Goal: Information Seeking & Learning: Understand process/instructions

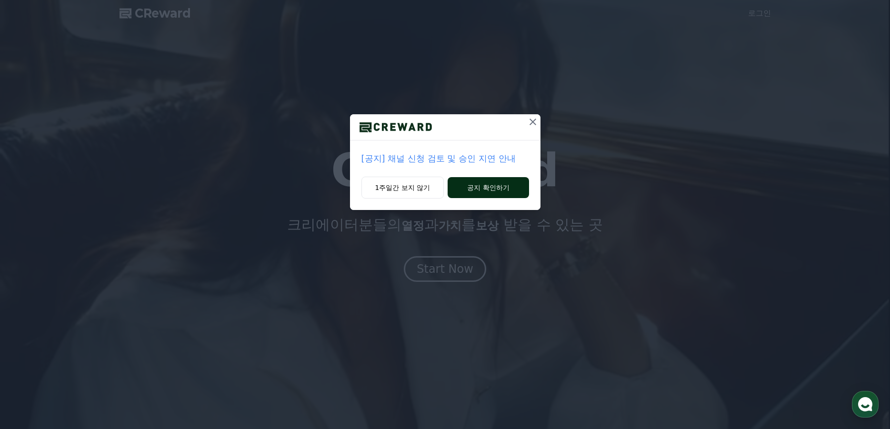
click at [483, 189] on button "공지 확인하기" at bounding box center [488, 187] width 81 height 21
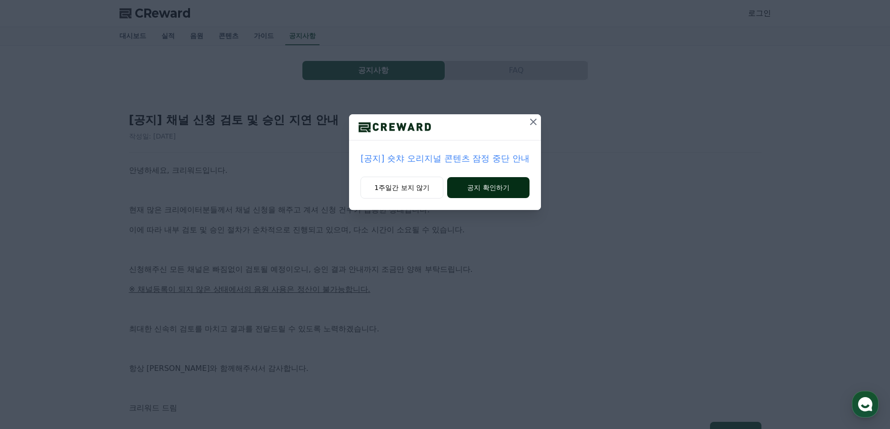
click at [495, 184] on button "공지 확인하기" at bounding box center [488, 187] width 82 height 21
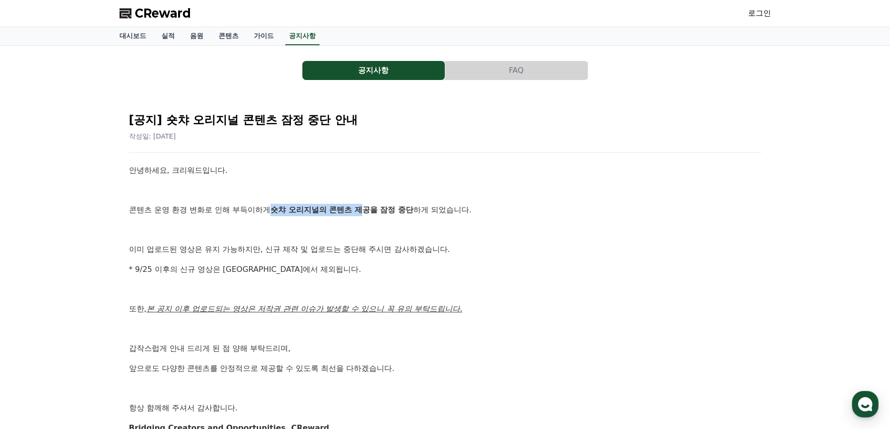
drag, startPoint x: 276, startPoint y: 210, endPoint x: 369, endPoint y: 209, distance: 93.3
click at [369, 209] on strong "숏챠 오리지널의 콘텐츠 제공을 잠정 중단" at bounding box center [341, 209] width 143 height 9
click at [669, 254] on p "이미 업로드된 영상은 유지 가능하지만, 신규 제작 및 업로드는 중단해 주시면 감사하겠습니다." at bounding box center [445, 249] width 632 height 12
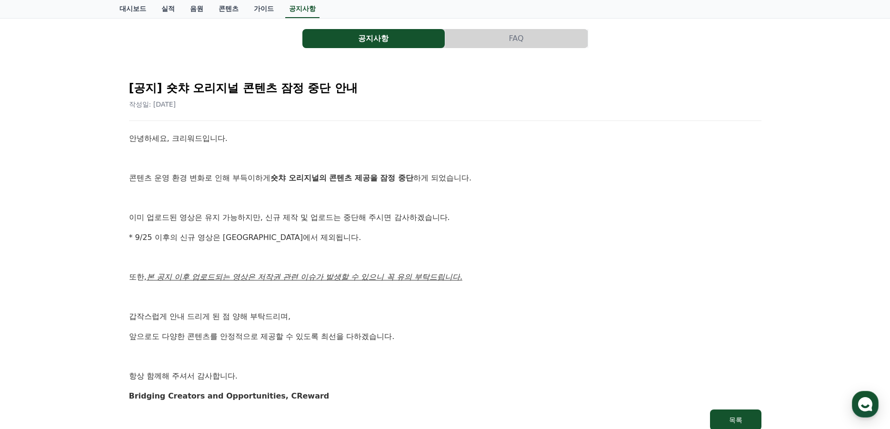
scroll to position [48, 0]
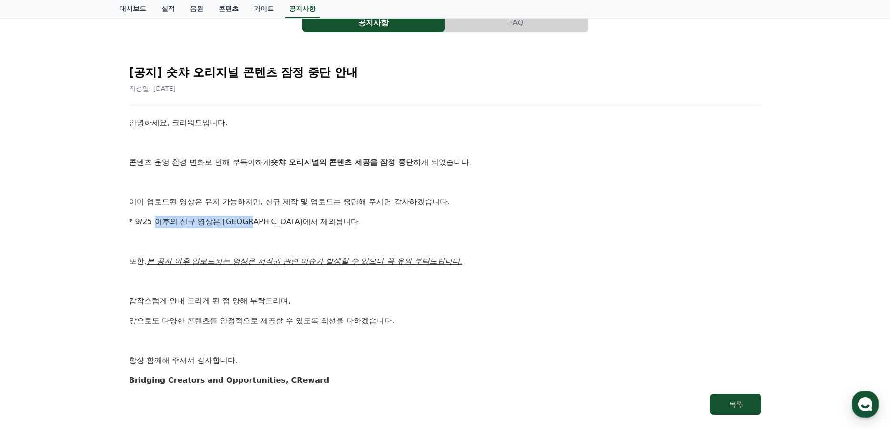
drag, startPoint x: 156, startPoint y: 224, endPoint x: 259, endPoint y: 220, distance: 103.4
click at [259, 220] on p "* 9/25 이후의 신규 영상은 정산에서 제외됩니다." at bounding box center [445, 222] width 632 height 12
click at [596, 232] on div "안녕하세요, 크리워드입니다. 콘텐츠 운영 환경 변화로 인해 부득이하게 숏챠 오리지널의 콘텐츠 제공을 잠정 중단 하게 되었습니다. 이미 업로드된…" at bounding box center [445, 252] width 632 height 270
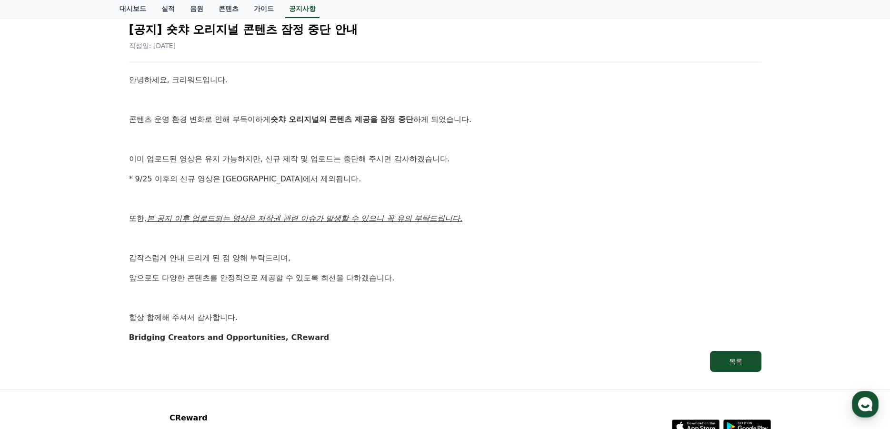
scroll to position [0, 0]
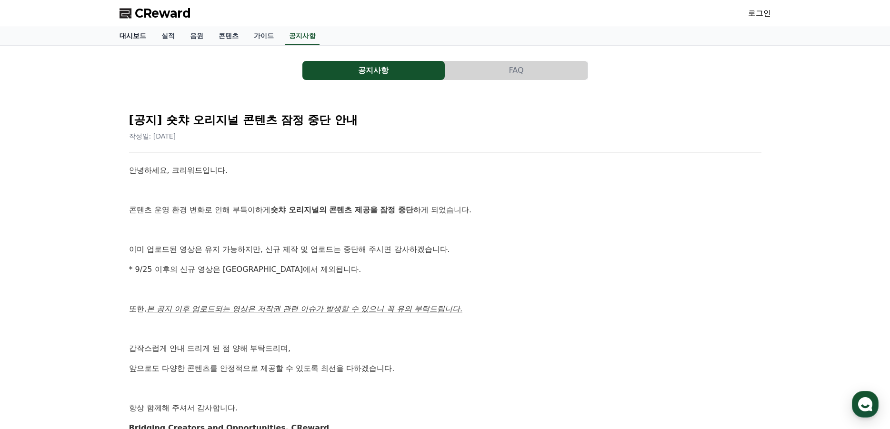
click at [126, 34] on link "대시보드" at bounding box center [133, 36] width 42 height 18
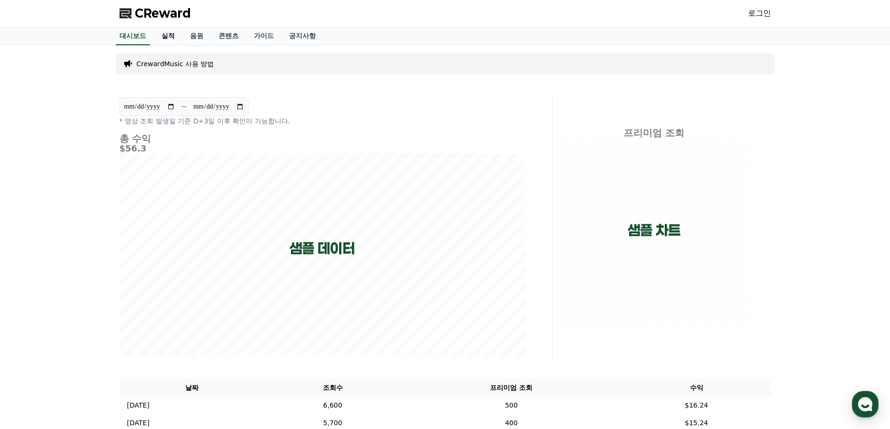
click at [162, 32] on link "실적" at bounding box center [168, 36] width 29 height 18
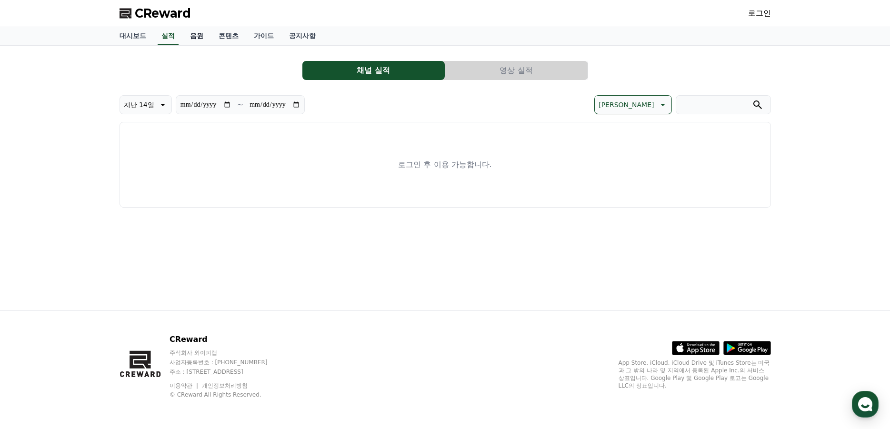
click at [197, 38] on link "음원" at bounding box center [196, 36] width 29 height 18
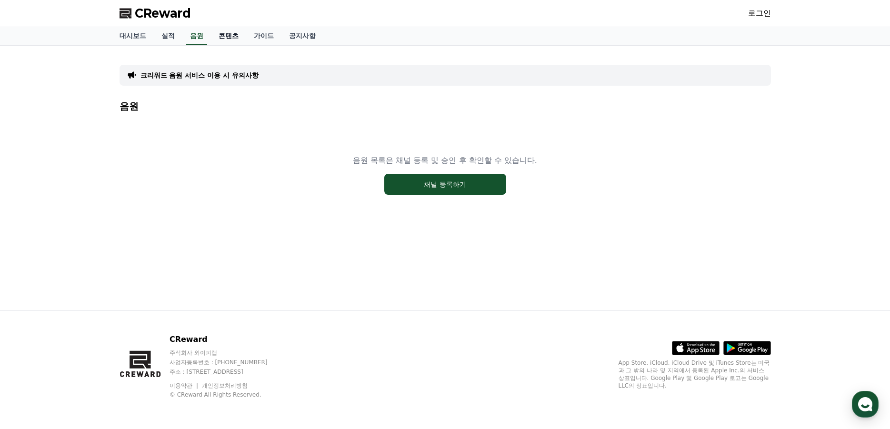
click at [226, 37] on link "콘텐츠" at bounding box center [228, 36] width 35 height 18
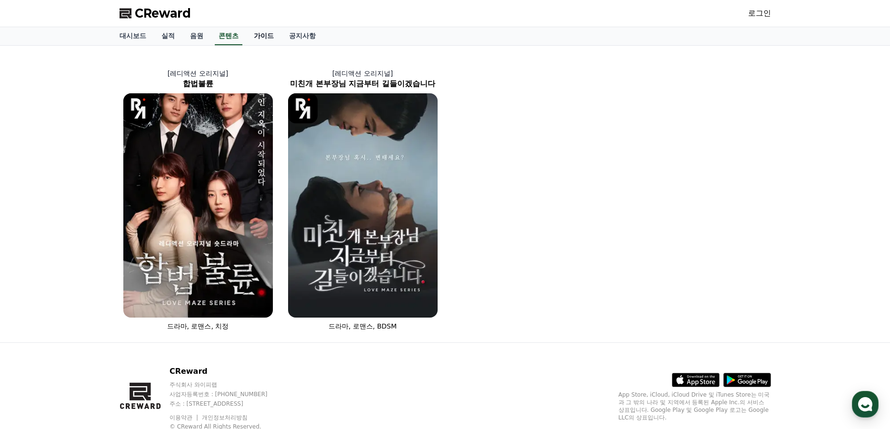
click at [266, 37] on link "가이드" at bounding box center [263, 36] width 35 height 18
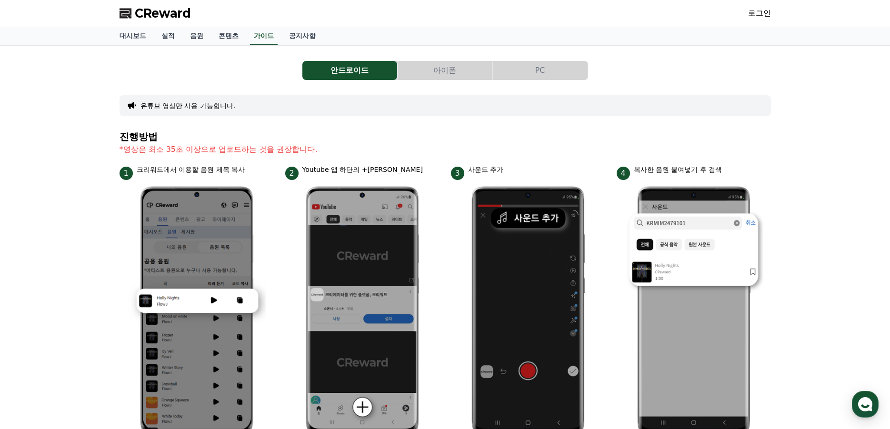
click at [542, 74] on button "PC" at bounding box center [540, 70] width 95 height 19
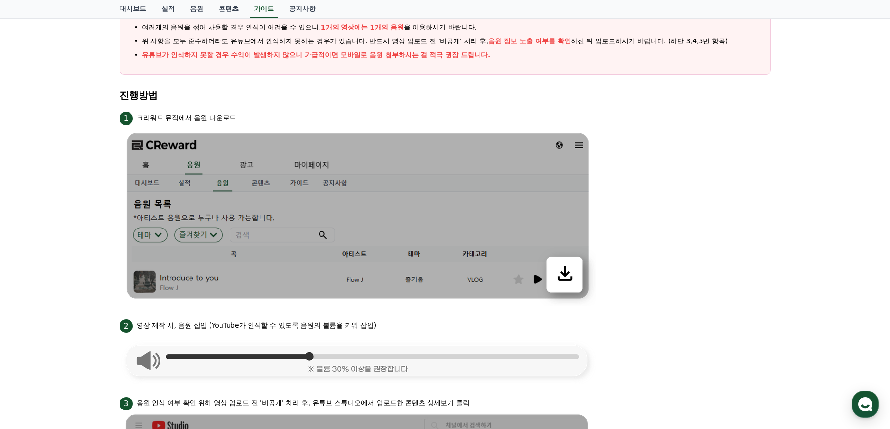
scroll to position [190, 0]
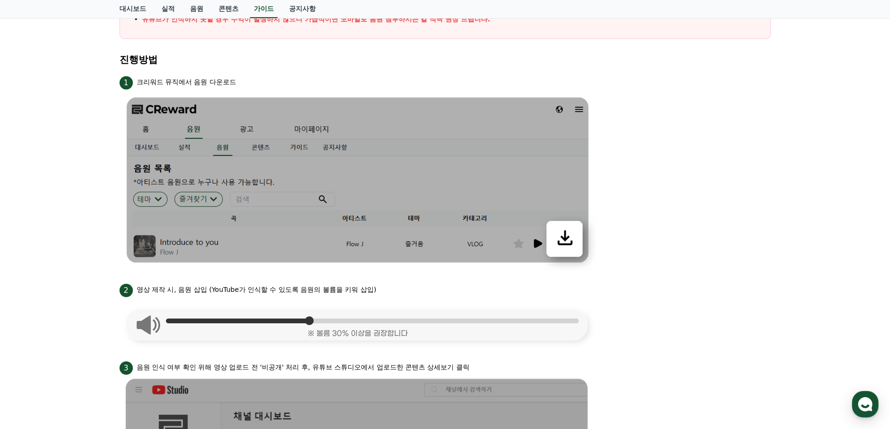
click at [647, 254] on li "1 크리워드 뮤직에서 음원 다운로드" at bounding box center [445, 172] width 651 height 196
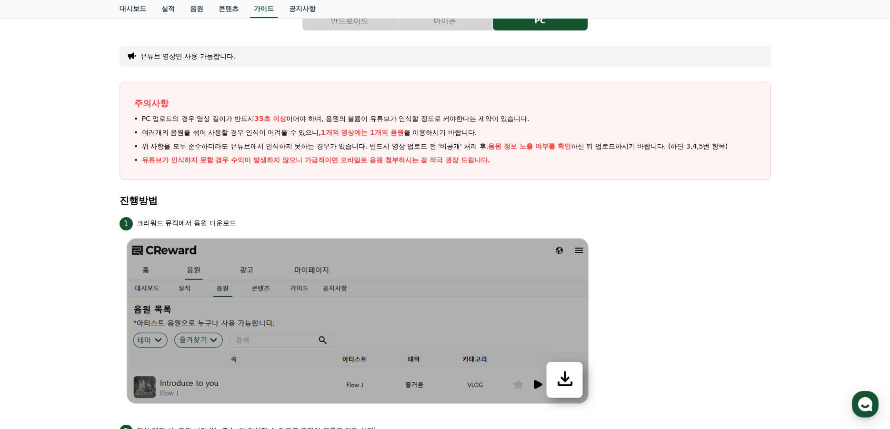
scroll to position [0, 0]
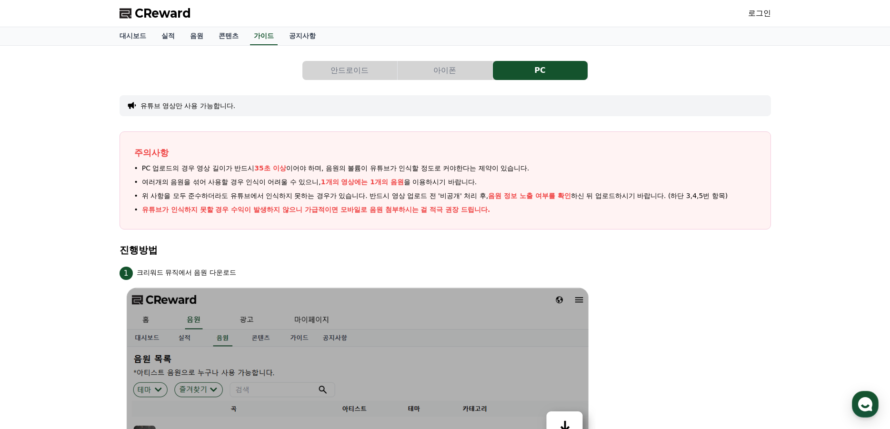
click at [765, 14] on link "로그인" at bounding box center [759, 13] width 23 height 11
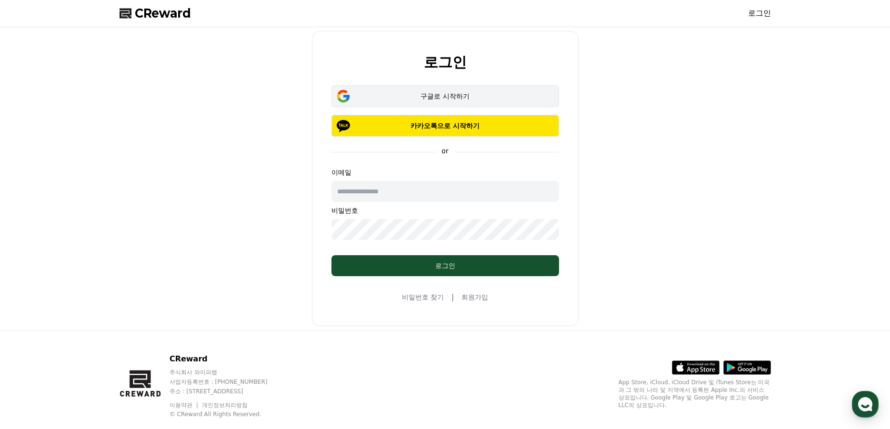
click at [440, 90] on button "구글로 시작하기" at bounding box center [445, 96] width 228 height 22
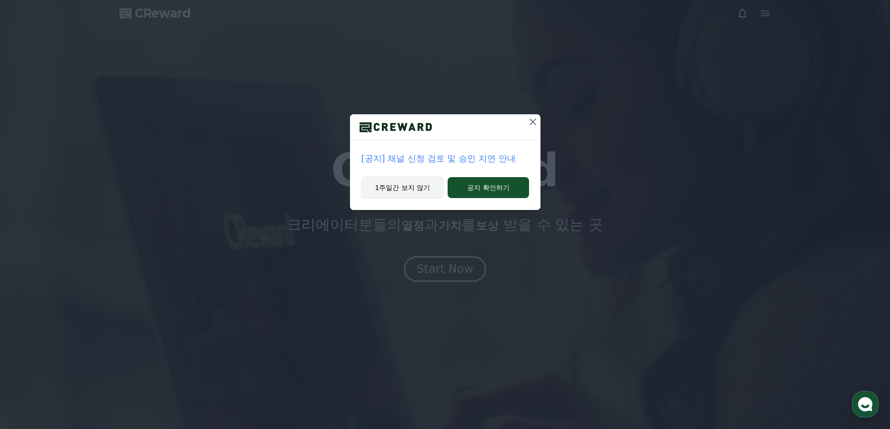
click at [402, 191] on button "1주일간 보지 않기" at bounding box center [402, 188] width 83 height 22
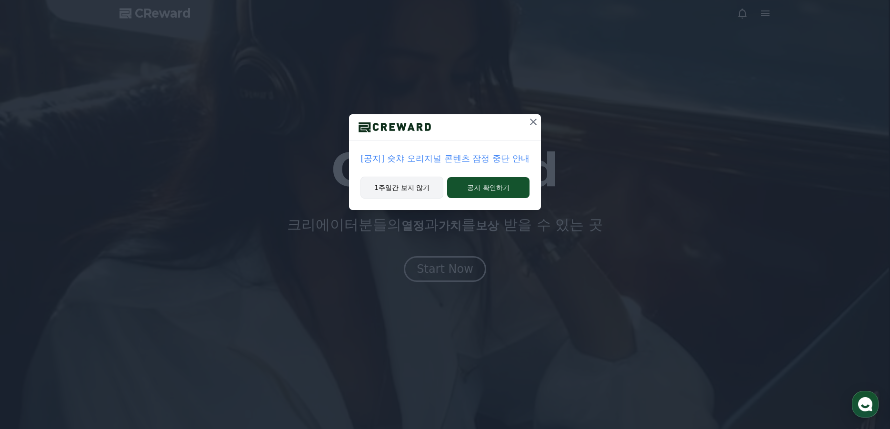
click at [379, 188] on button "1주일간 보지 않기" at bounding box center [401, 188] width 83 height 22
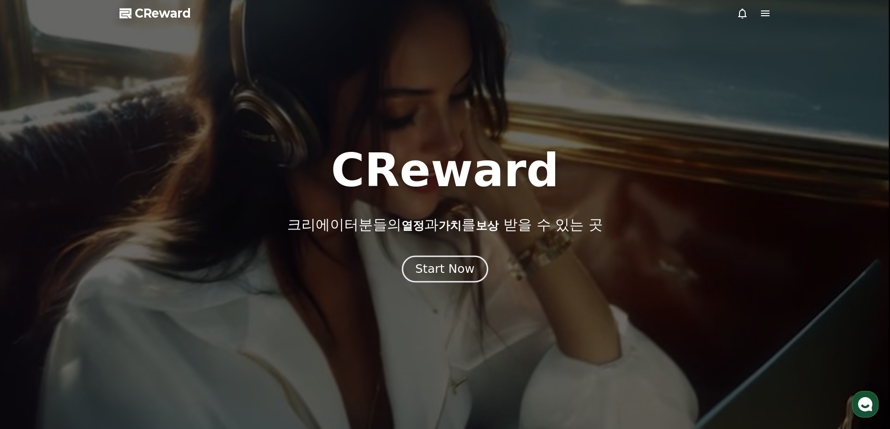
click at [442, 274] on div "Start Now" at bounding box center [444, 269] width 59 height 16
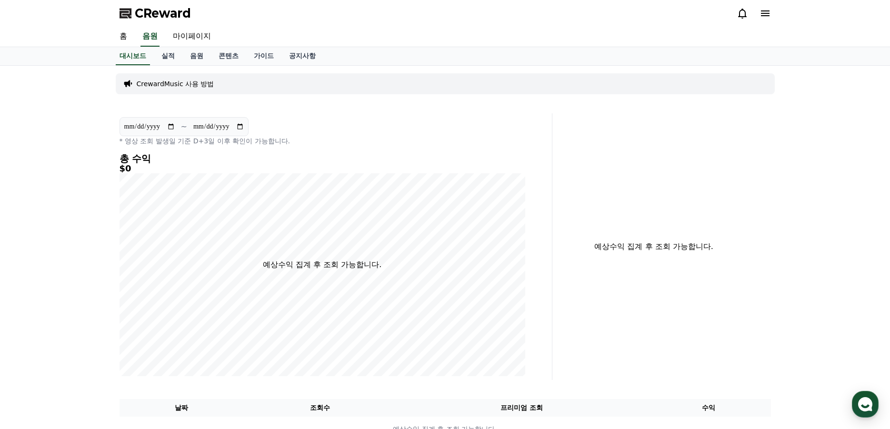
click at [138, 15] on span "CReward" at bounding box center [163, 13] width 56 height 15
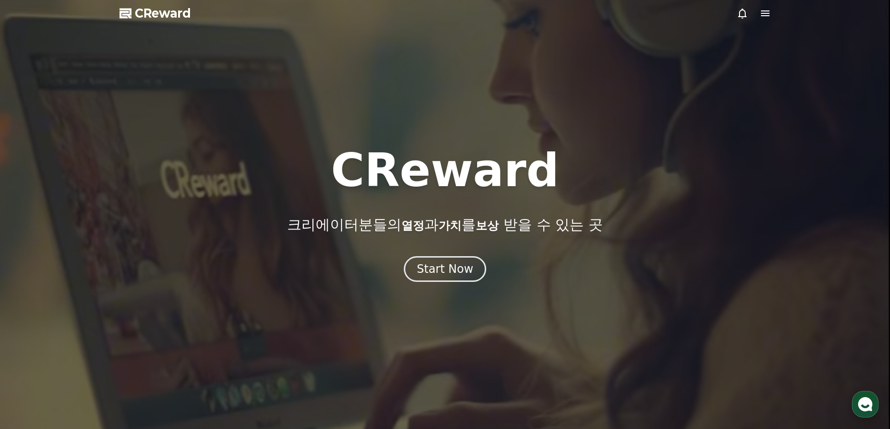
click at [762, 12] on icon at bounding box center [764, 13] width 11 height 11
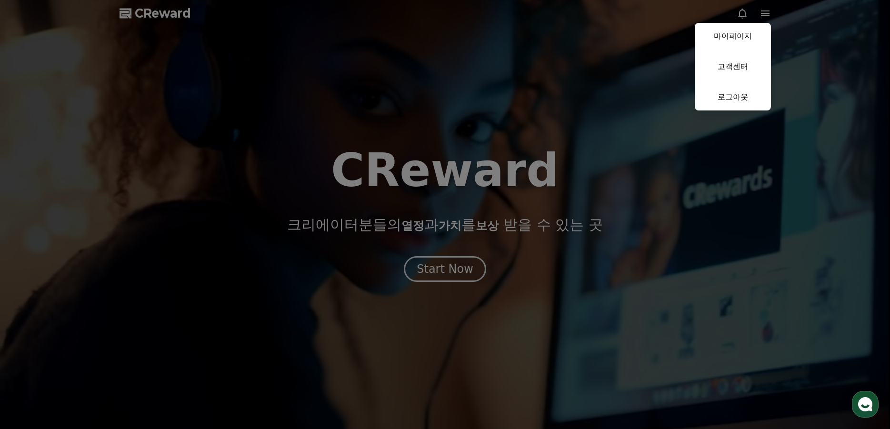
click at [331, 106] on button "close" at bounding box center [445, 214] width 890 height 429
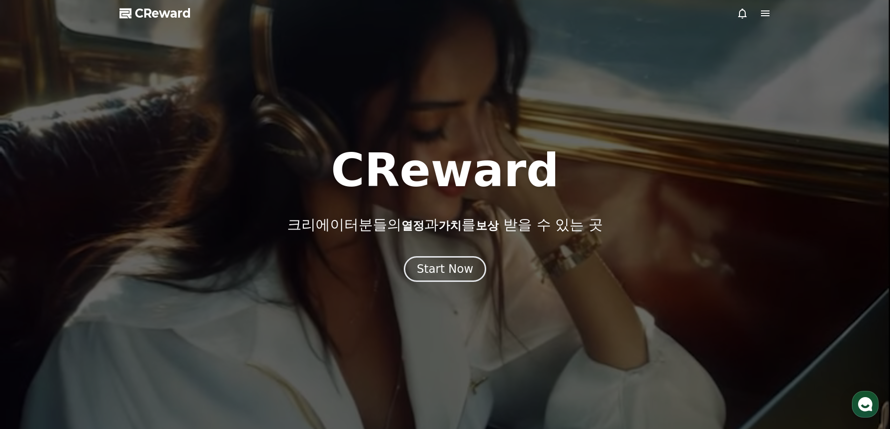
click at [142, 14] on span "CReward" at bounding box center [163, 13] width 56 height 15
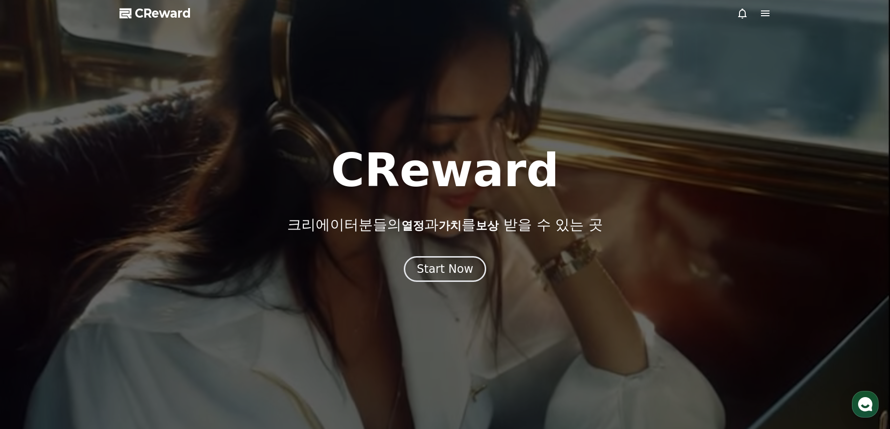
click at [125, 15] on polygon at bounding box center [126, 14] width 12 height 10
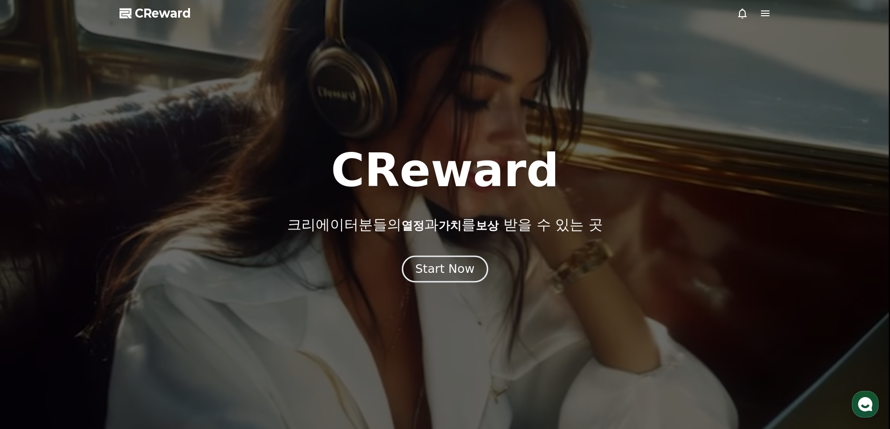
click at [431, 272] on div "Start Now" at bounding box center [444, 269] width 59 height 16
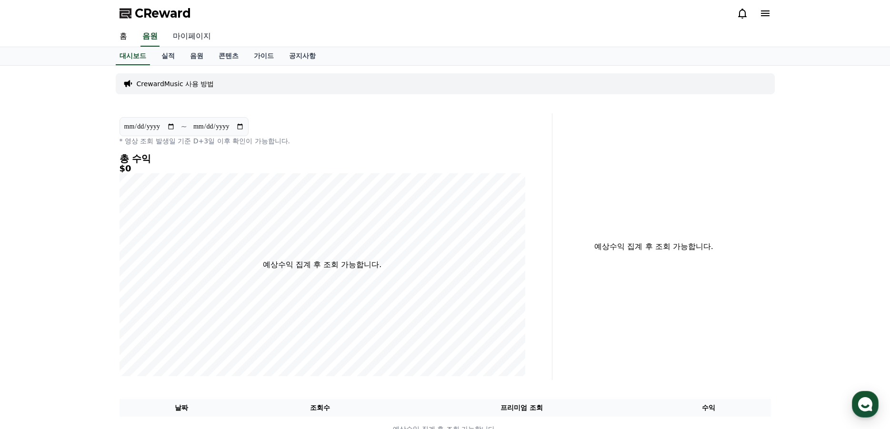
click at [190, 35] on link "마이페이지" at bounding box center [191, 37] width 53 height 20
select select "**********"
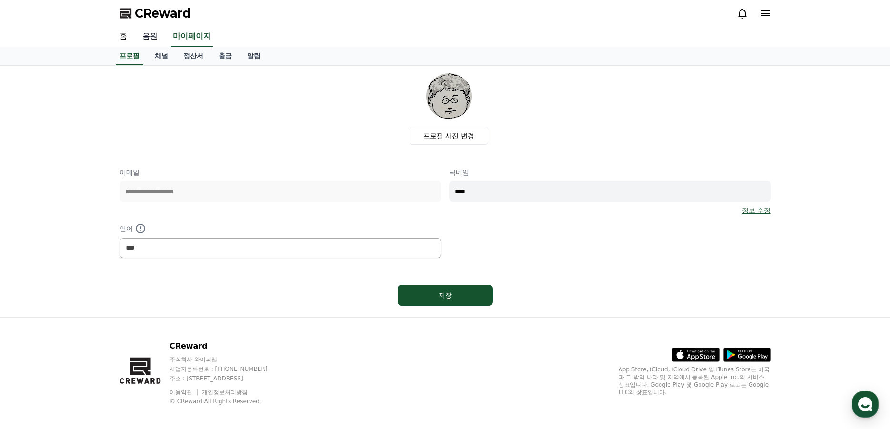
click at [156, 38] on link "음원" at bounding box center [150, 37] width 30 height 20
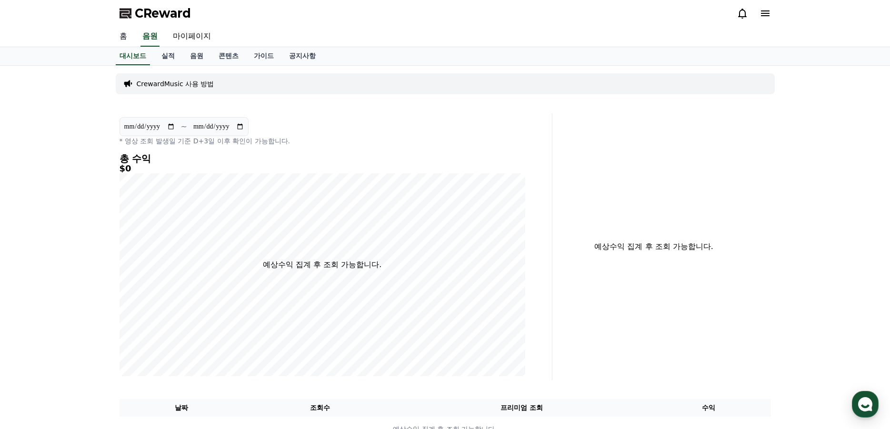
click at [125, 38] on link "홈" at bounding box center [123, 37] width 23 height 20
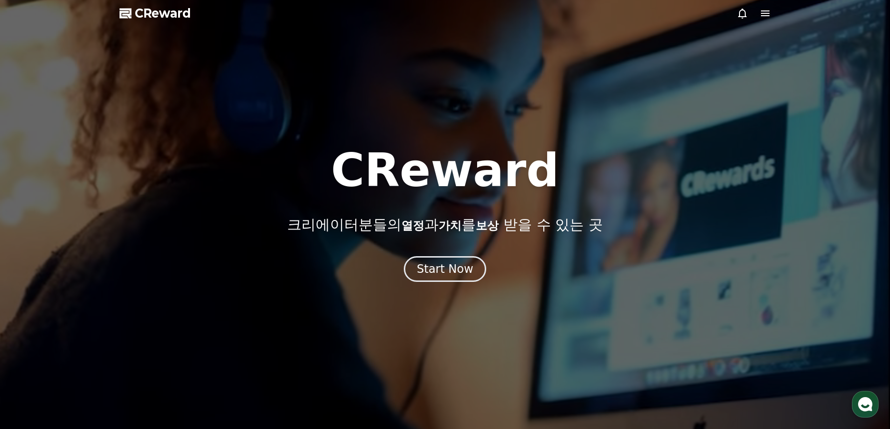
click at [756, 16] on div at bounding box center [754, 13] width 34 height 11
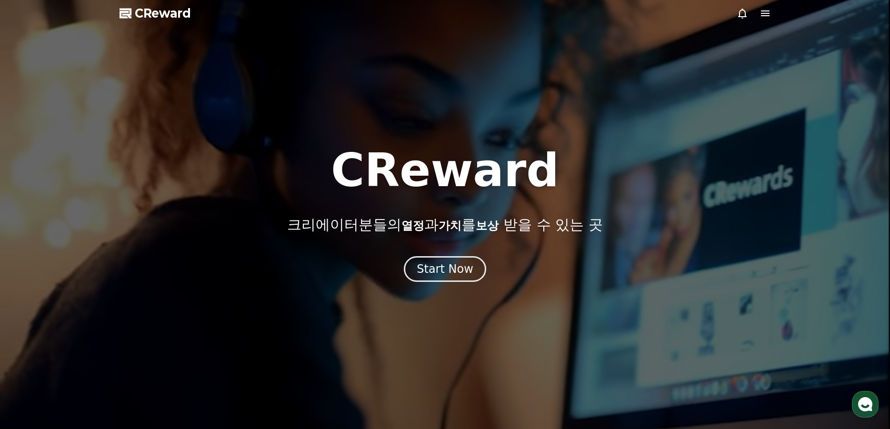
click at [763, 17] on icon at bounding box center [764, 13] width 11 height 11
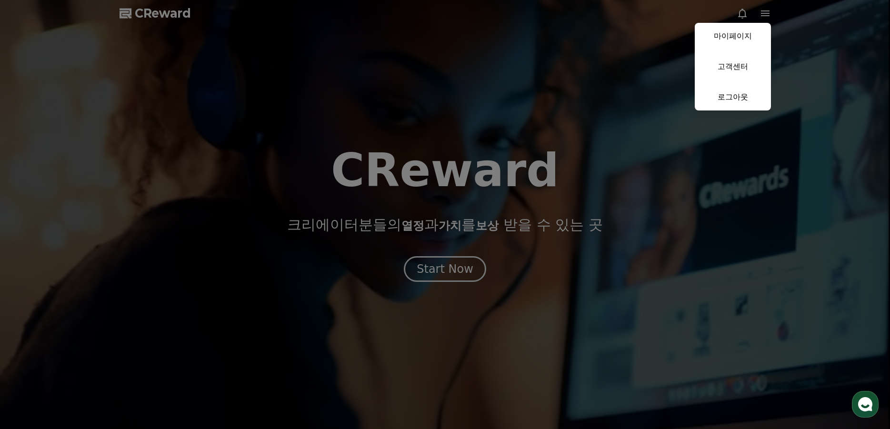
click at [244, 117] on button "close" at bounding box center [445, 214] width 890 height 429
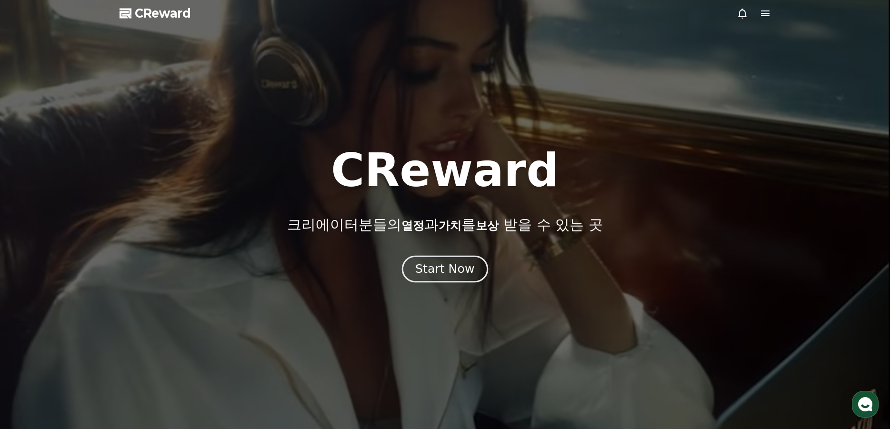
click at [448, 270] on div "Start Now" at bounding box center [444, 269] width 59 height 16
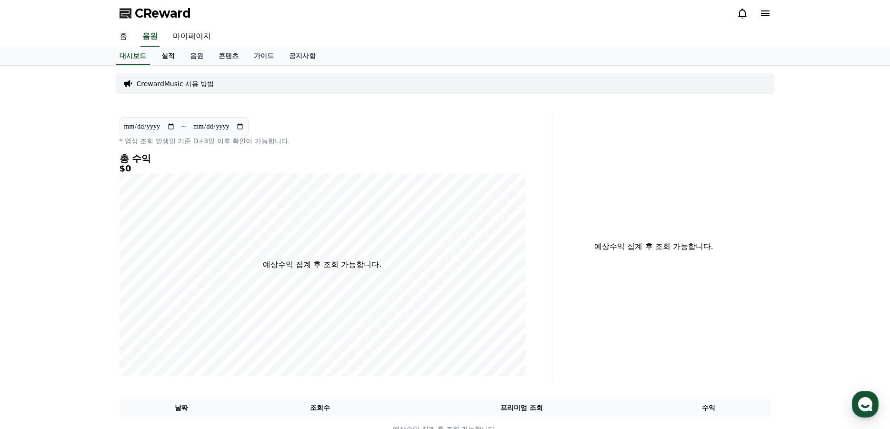
click at [167, 59] on link "실적" at bounding box center [168, 56] width 29 height 18
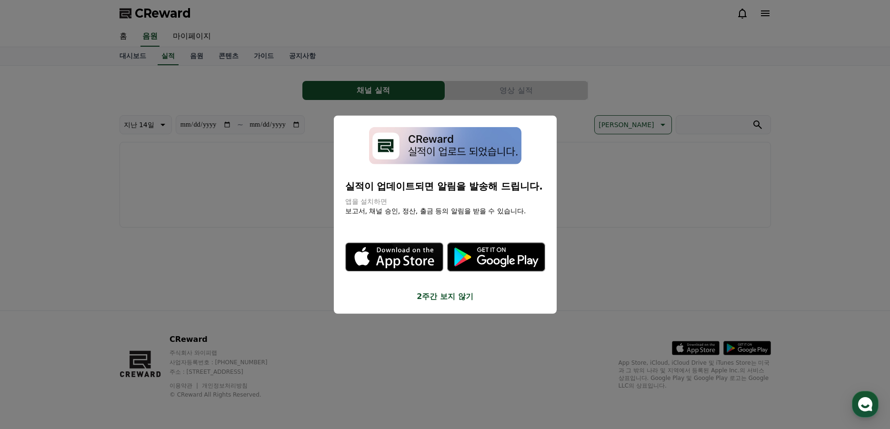
click at [240, 185] on button "close modal" at bounding box center [445, 214] width 890 height 429
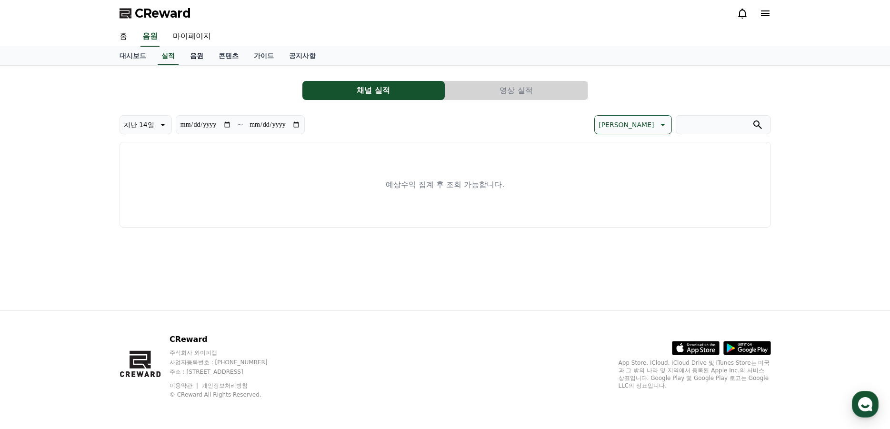
click at [196, 57] on link "음원" at bounding box center [196, 56] width 29 height 18
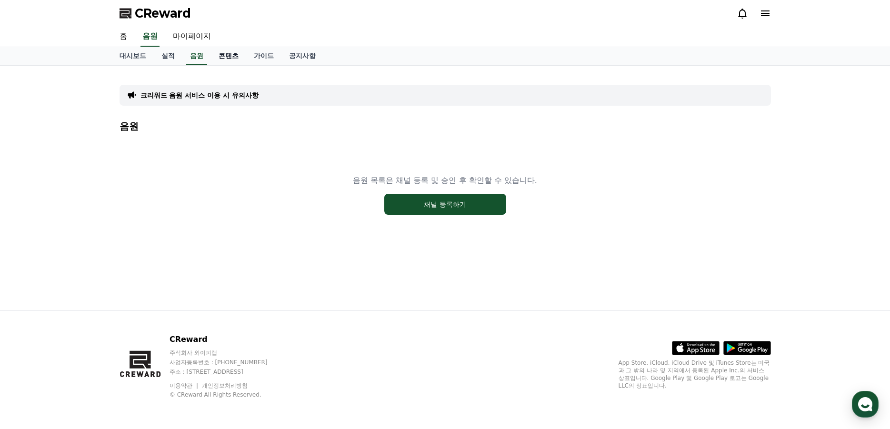
click at [235, 60] on link "콘텐츠" at bounding box center [228, 56] width 35 height 18
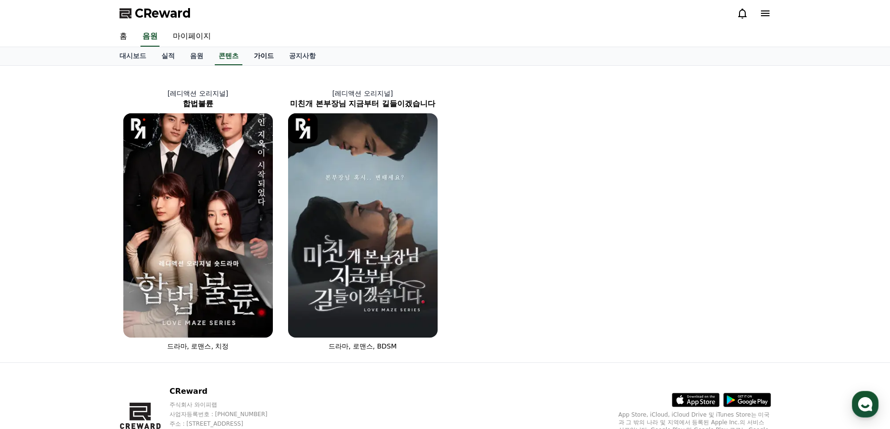
click at [262, 59] on link "가이드" at bounding box center [263, 56] width 35 height 18
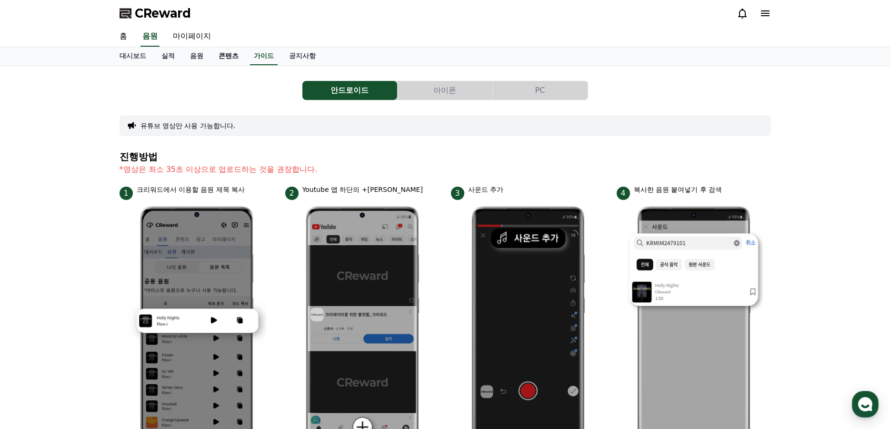
click at [233, 56] on link "콘텐츠" at bounding box center [228, 56] width 35 height 18
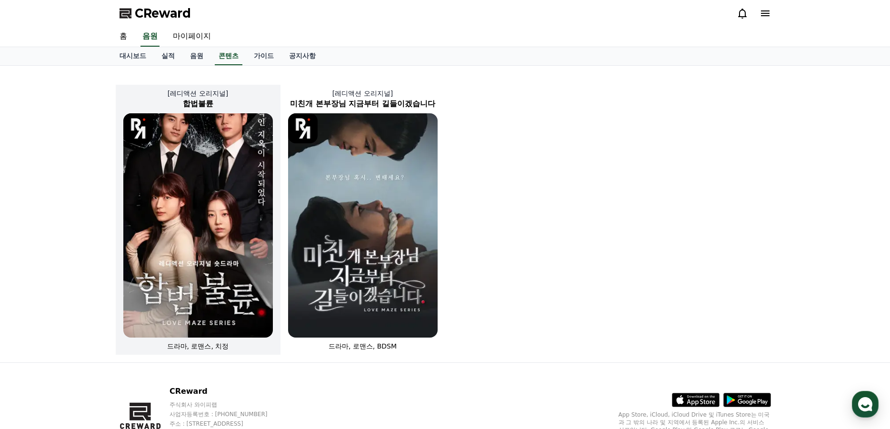
click at [200, 293] on img at bounding box center [198, 225] width 150 height 224
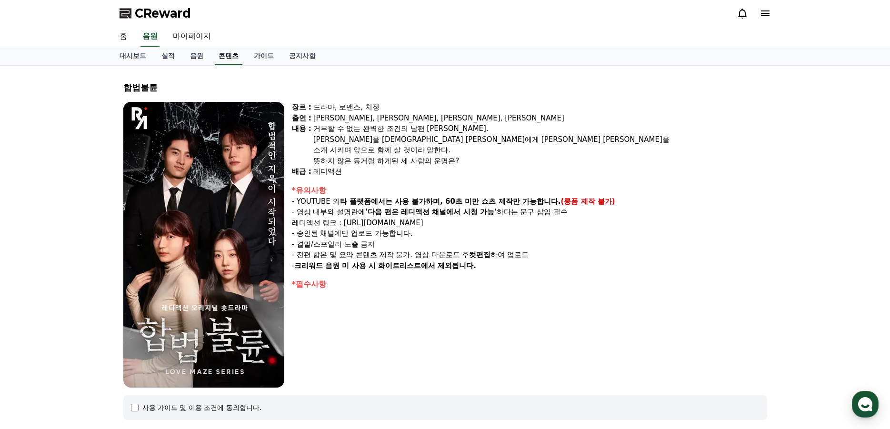
click at [228, 57] on link "콘텐츠" at bounding box center [229, 56] width 28 height 18
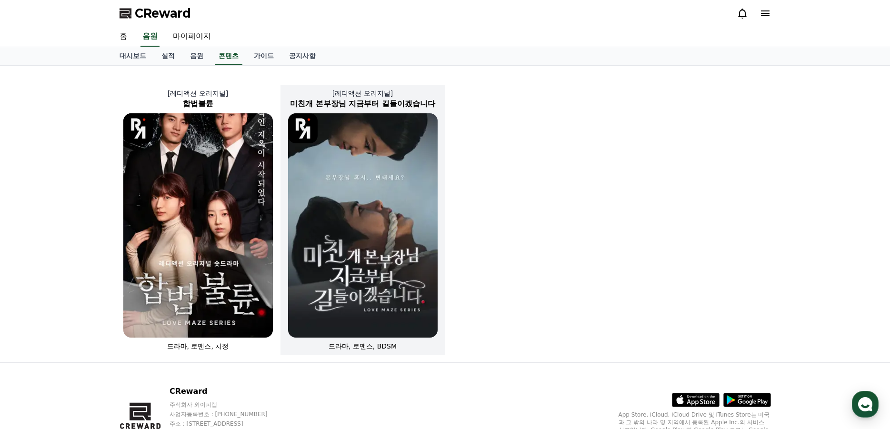
click at [348, 238] on img at bounding box center [363, 225] width 150 height 224
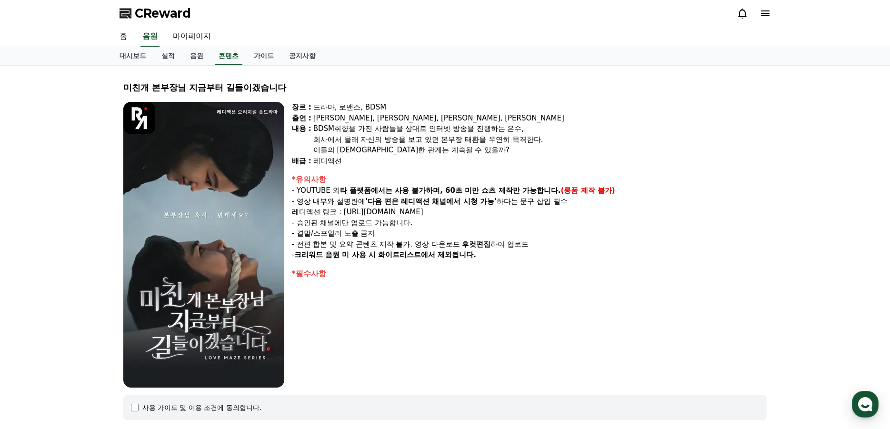
click at [393, 345] on div "장르 : 드라마, 로맨스, BDSM 출연 : [PERSON_NAME], [PERSON_NAME], [PERSON_NAME], [PERSON_N…" at bounding box center [529, 245] width 475 height 286
drag, startPoint x: 342, startPoint y: 192, endPoint x: 529, endPoint y: 191, distance: 187.1
click at [529, 191] on strong "타 플랫폼에서는 사용 불가하며, 60초 미만 쇼츠 제작만 가능합니다." at bounding box center [450, 190] width 221 height 9
click at [530, 297] on div "장르 : 드라마, 로맨스, BDSM 출연 : [PERSON_NAME], [PERSON_NAME], [PERSON_NAME], [PERSON_N…" at bounding box center [529, 245] width 475 height 286
click at [230, 57] on link "콘텐츠" at bounding box center [229, 56] width 28 height 18
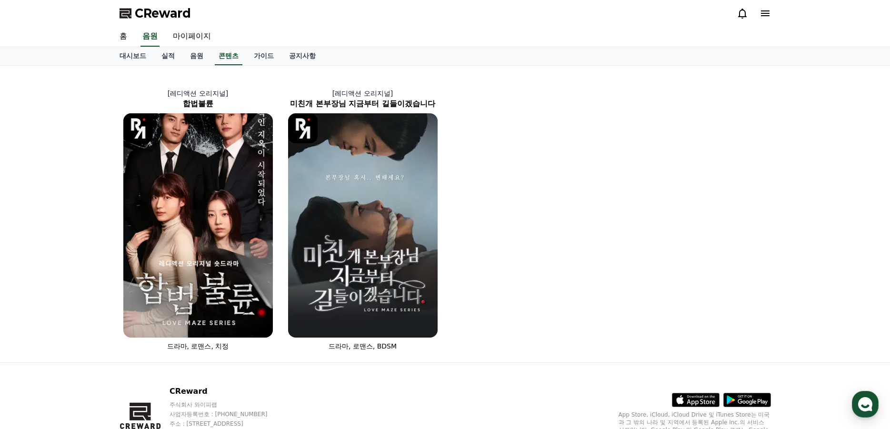
click at [558, 195] on div "[레디액션 오리지널] 합법불륜 드라마, 로맨스, 치정 [레디액션 오리지널] 미친개 본부장님 지금부터 길들이겠습니다 드라마, 로맨스, BDSM" at bounding box center [445, 214] width 659 height 289
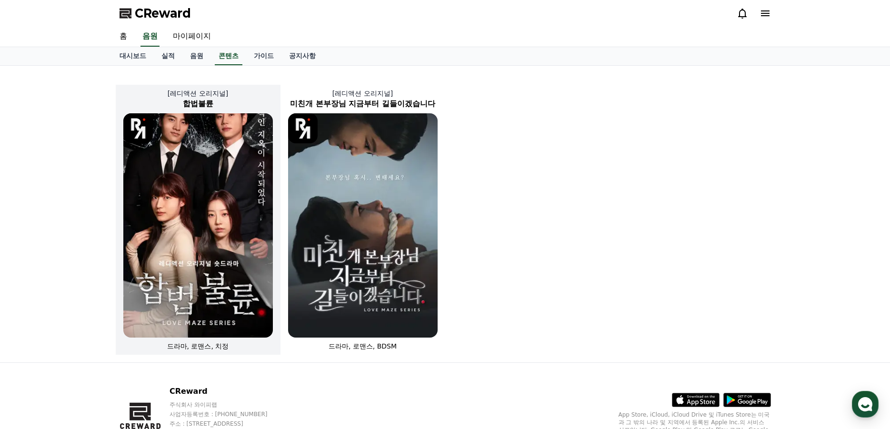
click at [208, 92] on p "[레디액션 오리지널]" at bounding box center [198, 94] width 165 height 10
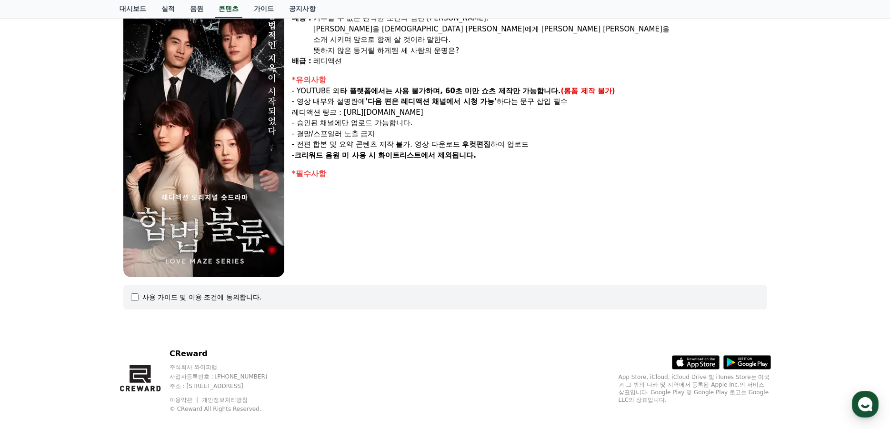
scroll to position [125, 0]
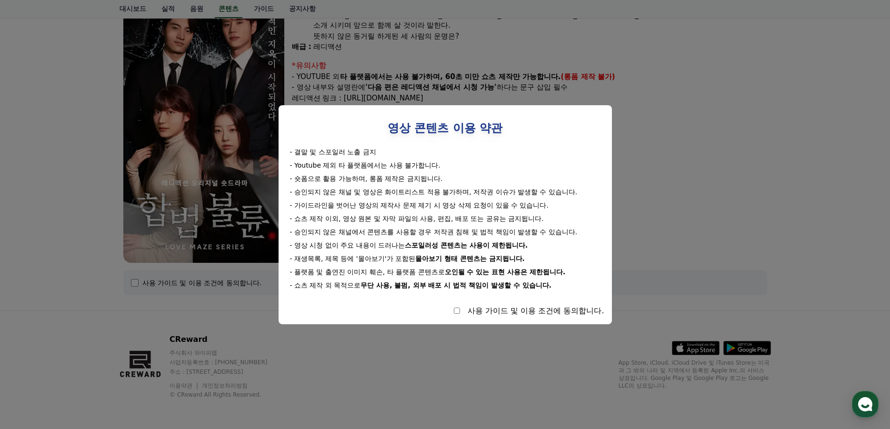
select select
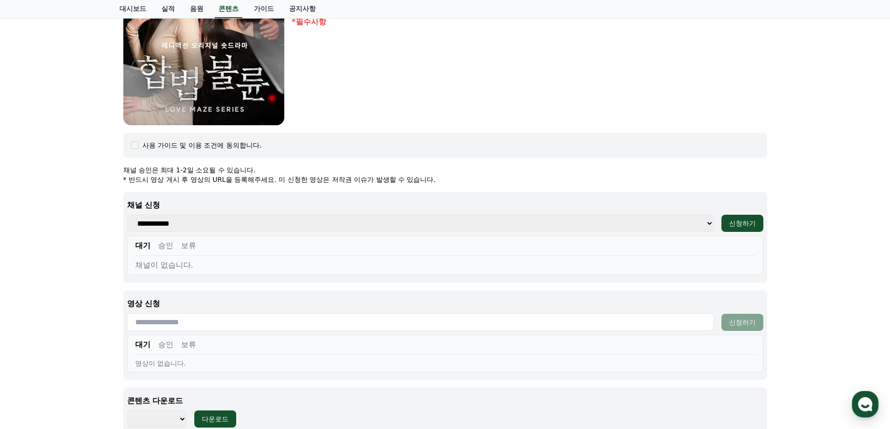
scroll to position [268, 0]
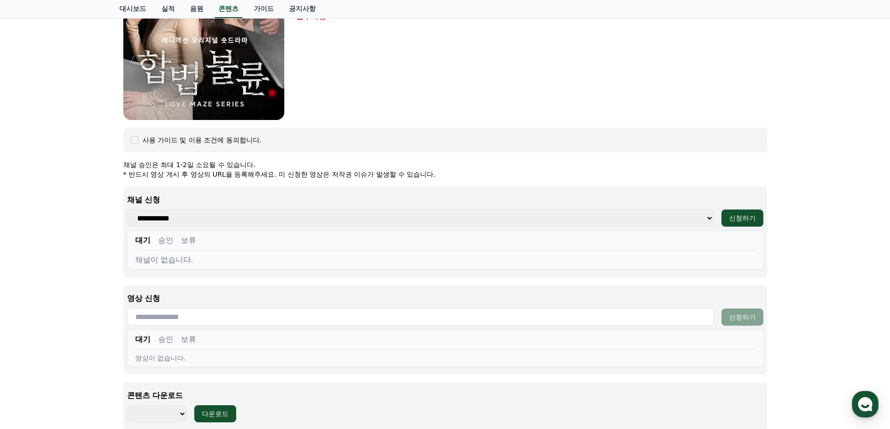
click at [674, 221] on select "**********" at bounding box center [420, 218] width 587 height 17
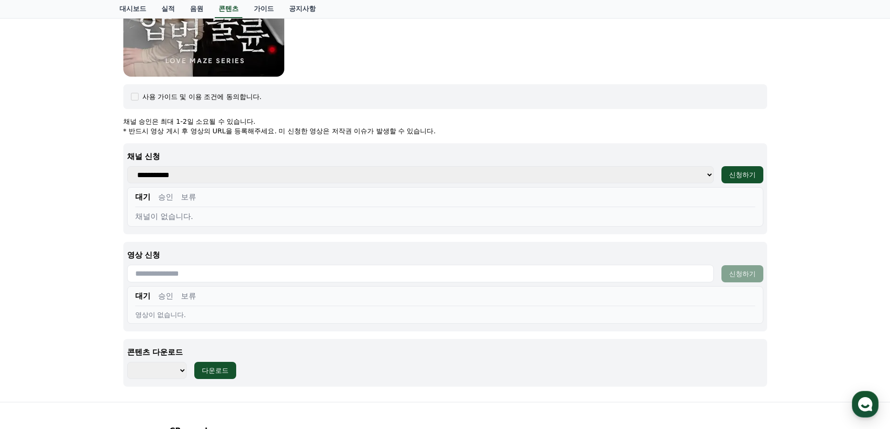
scroll to position [402, 0]
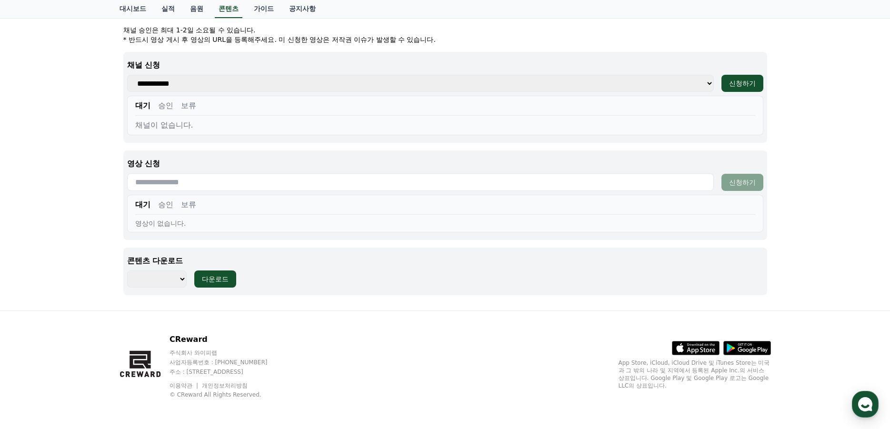
click at [161, 281] on select "******** ******** ******** ******** ******** ******** ******** ******** *******…" at bounding box center [157, 278] width 60 height 17
click at [326, 320] on div "CReward 주식회사 와이피랩 사업자등록번호 : [PHONE_NUMBER] 주소 : [STREET_ADDRESS] 이용약관 개인정보처리방침 …" at bounding box center [445, 370] width 667 height 118
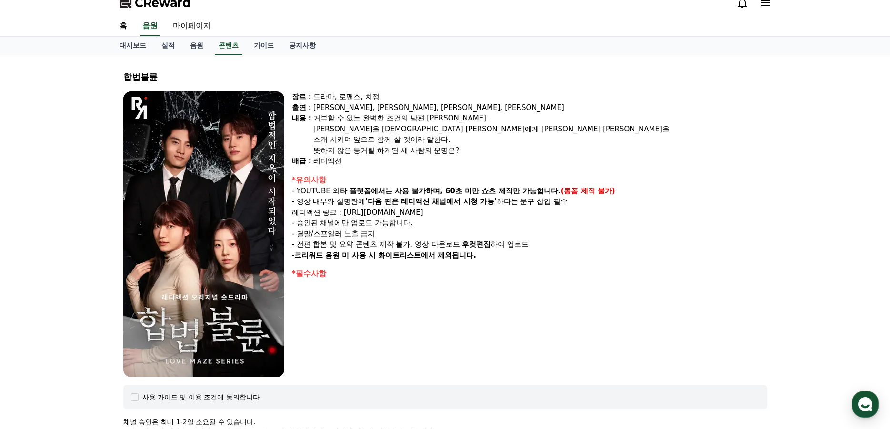
scroll to position [0, 0]
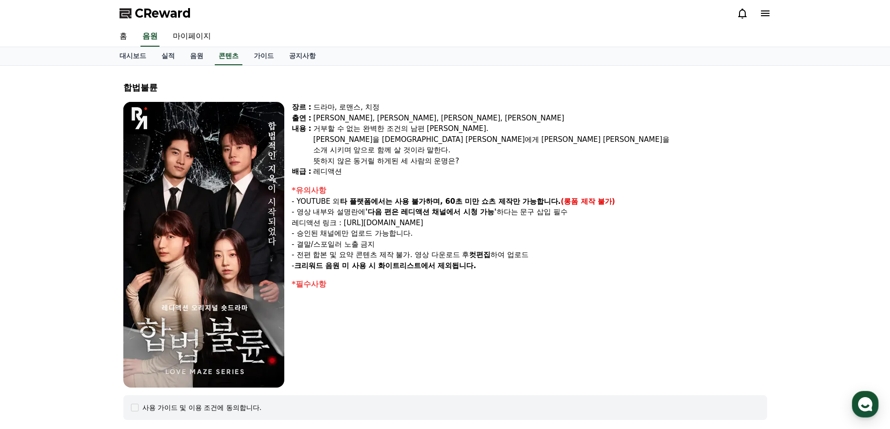
click at [681, 122] on div "[PERSON_NAME], [PERSON_NAME], [PERSON_NAME], [PERSON_NAME]" at bounding box center [540, 118] width 454 height 11
click at [703, 234] on p "- 승인된 채널에만 업로드 가능합니다." at bounding box center [529, 233] width 475 height 11
